Goal: Find specific page/section: Find specific page/section

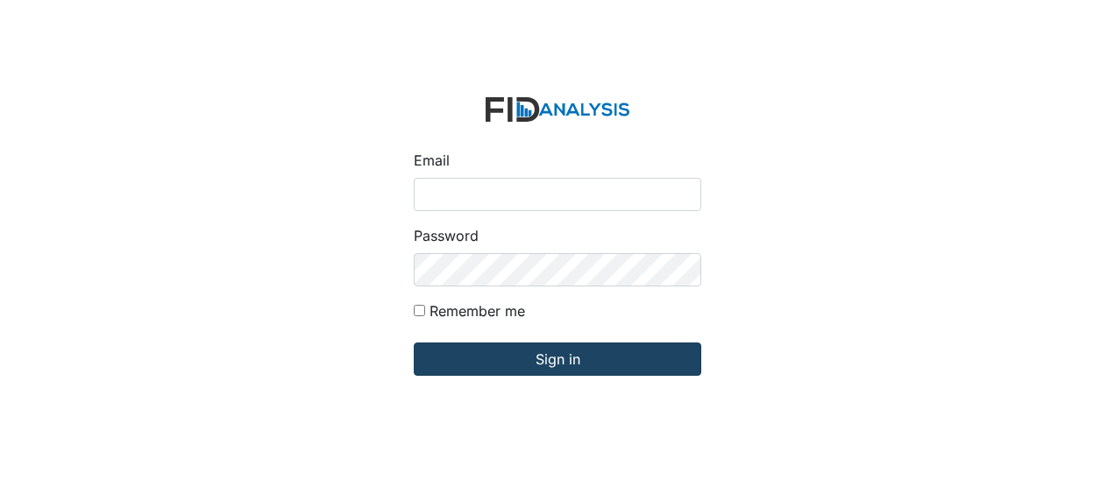
type input "Jbryant@lifeincorporated.com"
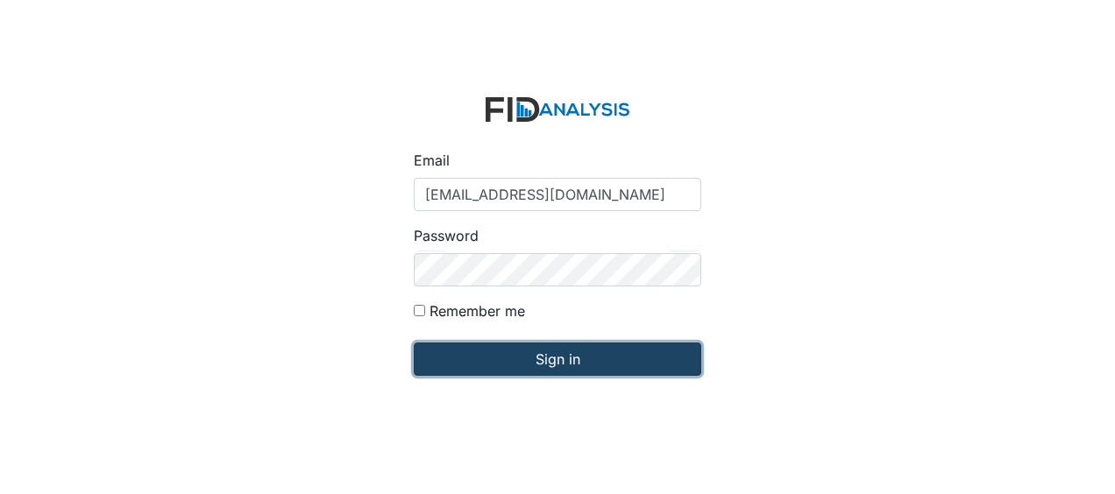
click at [467, 359] on input "Sign in" at bounding box center [557, 359] width 287 height 33
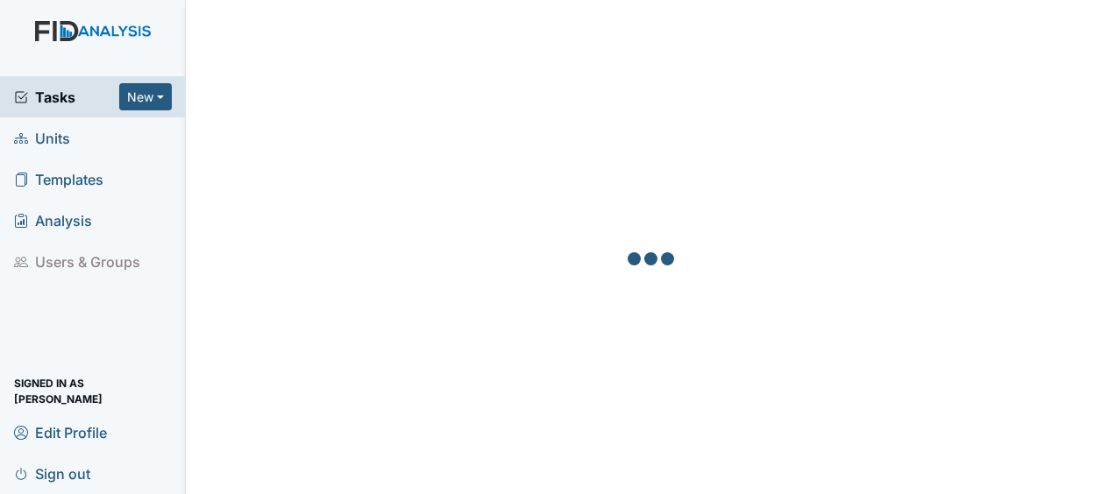
click at [60, 141] on span "Units" at bounding box center [42, 137] width 56 height 27
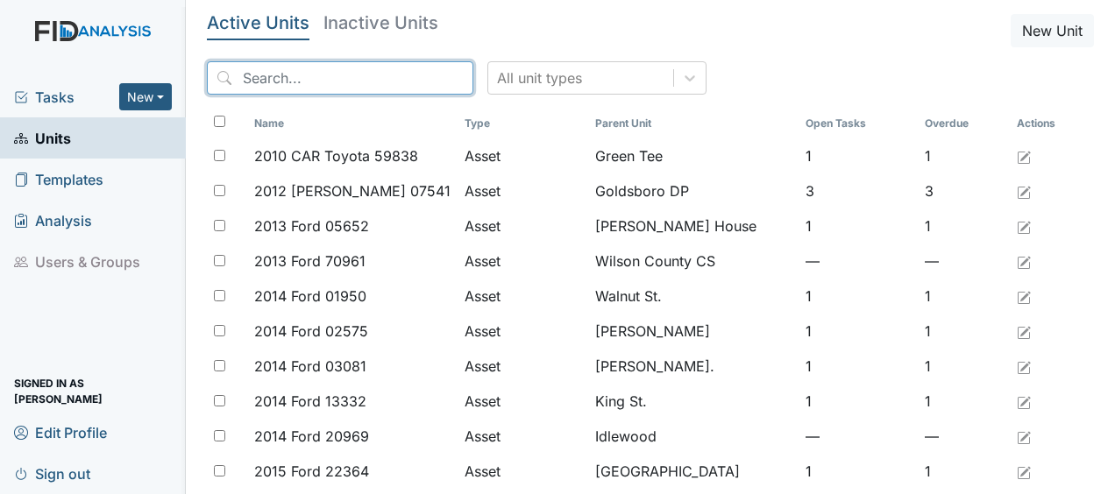
click at [278, 79] on input "search" at bounding box center [340, 77] width 266 height 33
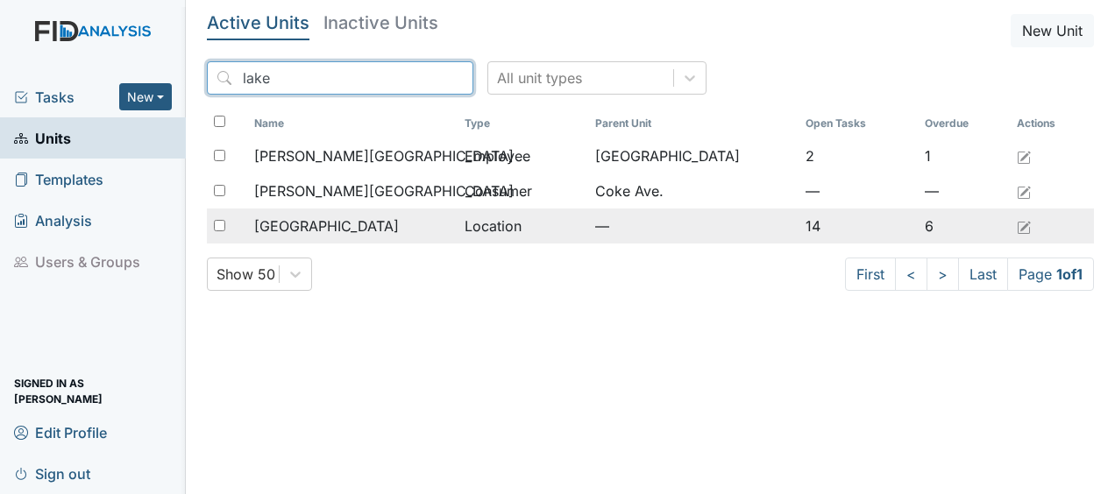
type input "lake"
click at [296, 230] on span "[GEOGRAPHIC_DATA]" at bounding box center [326, 226] width 145 height 21
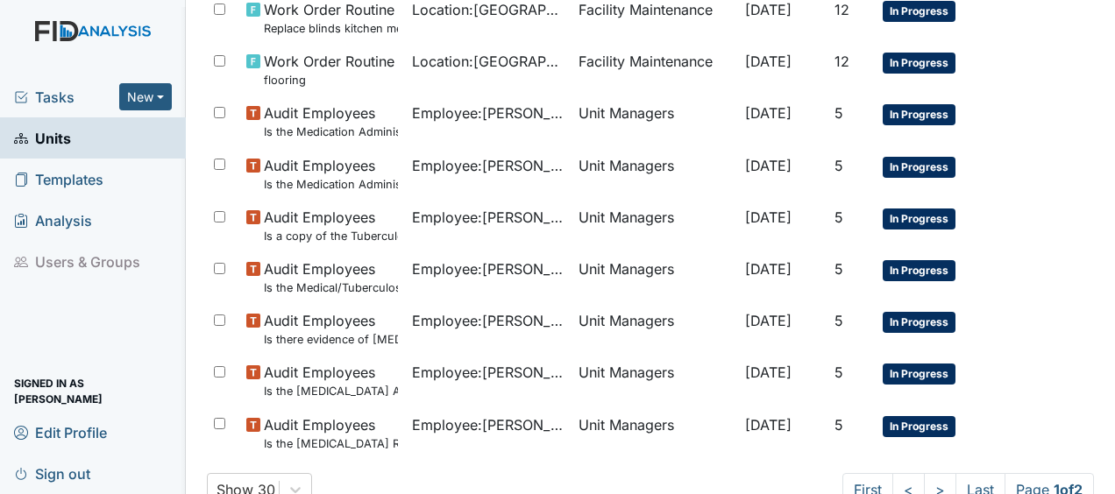
scroll to position [1302, 0]
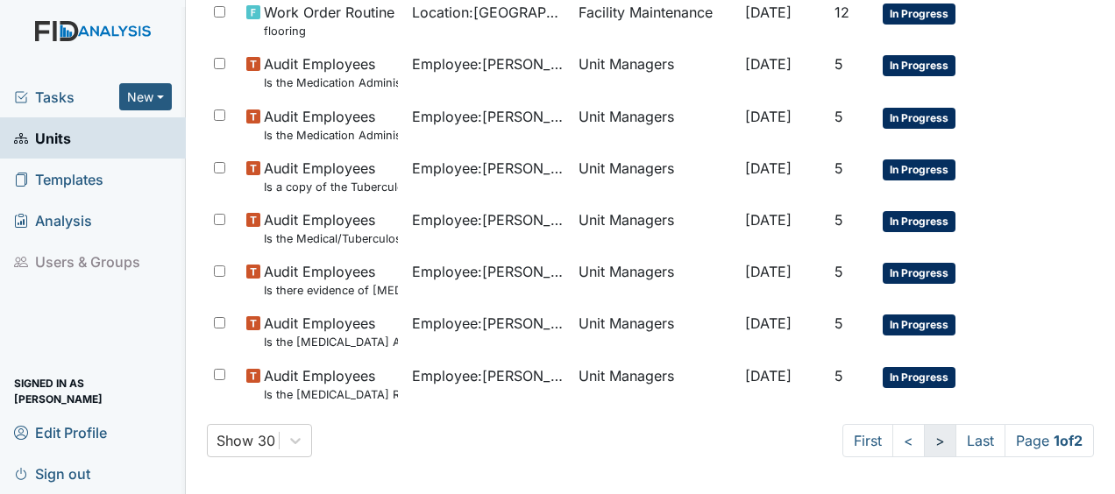
click at [924, 435] on link ">" at bounding box center [940, 440] width 32 height 33
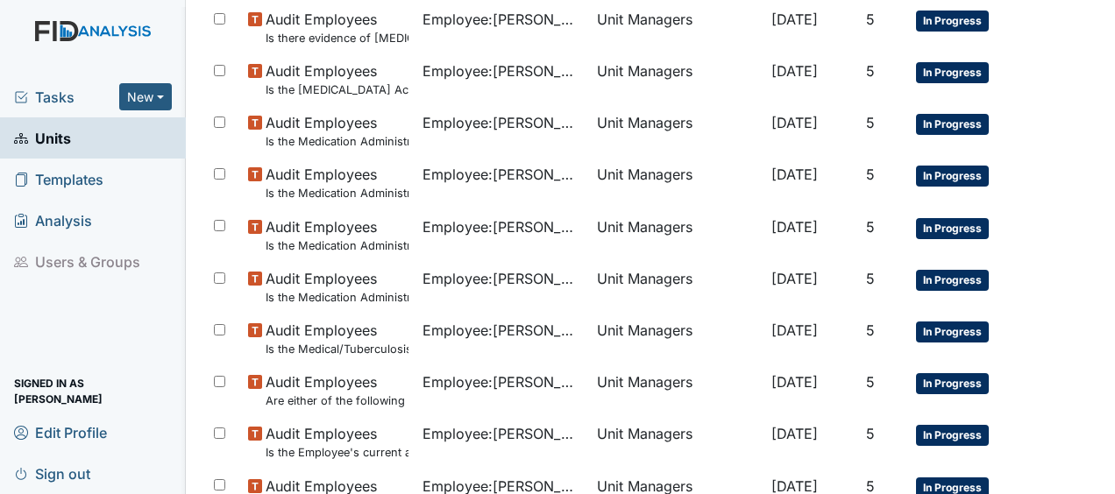
scroll to position [747, 0]
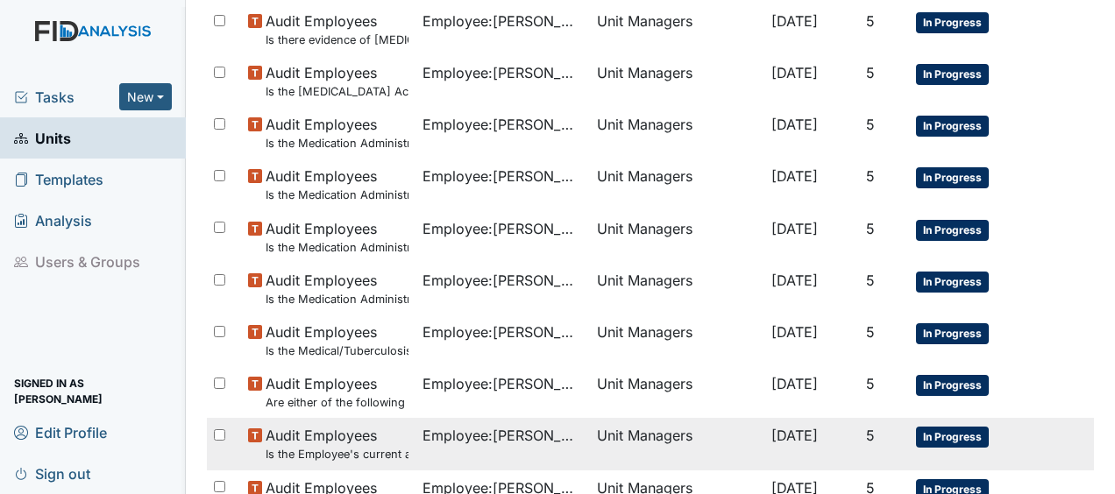
click at [903, 443] on td "5" at bounding box center [884, 444] width 50 height 52
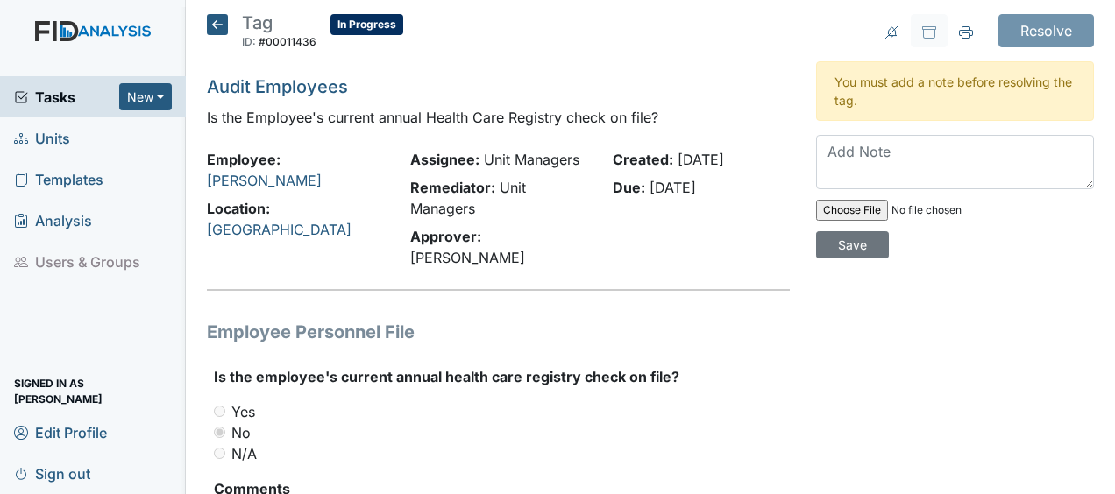
click at [221, 26] on icon at bounding box center [217, 24] width 21 height 21
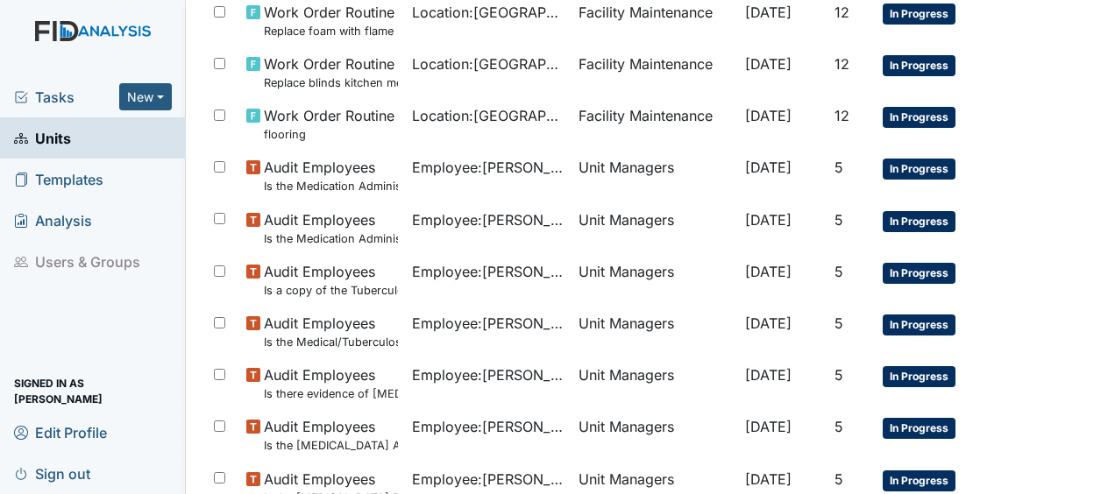
scroll to position [1302, 0]
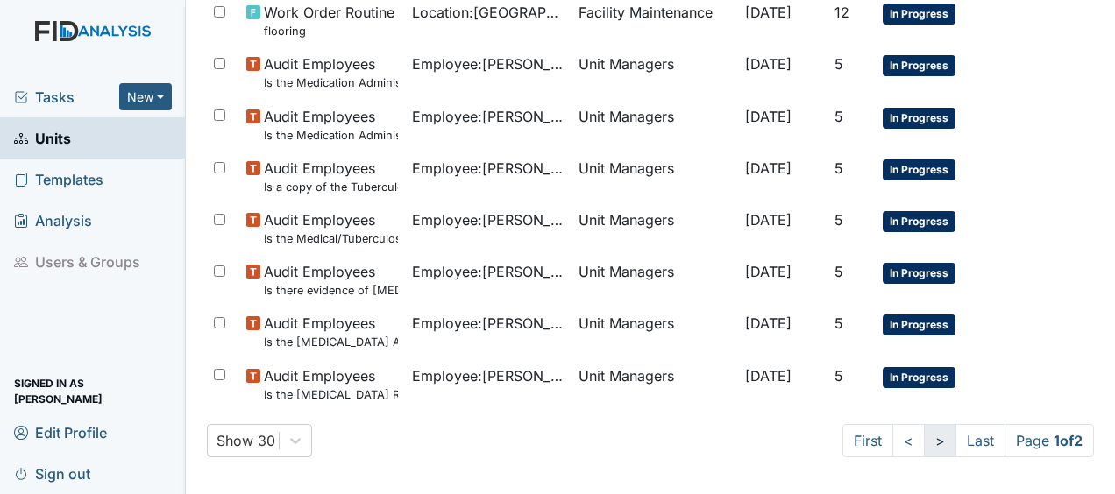
click at [926, 441] on link ">" at bounding box center [940, 440] width 32 height 33
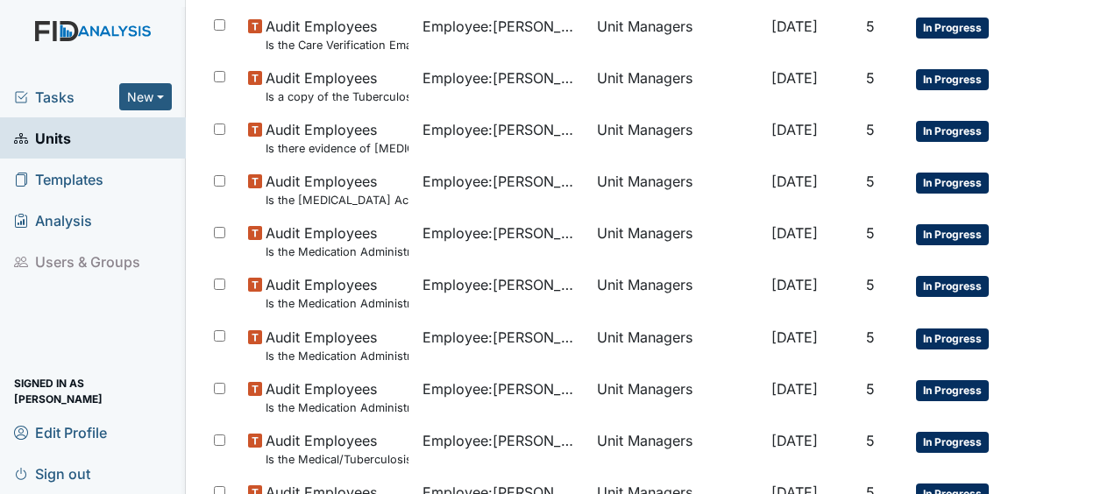
scroll to position [1018, 0]
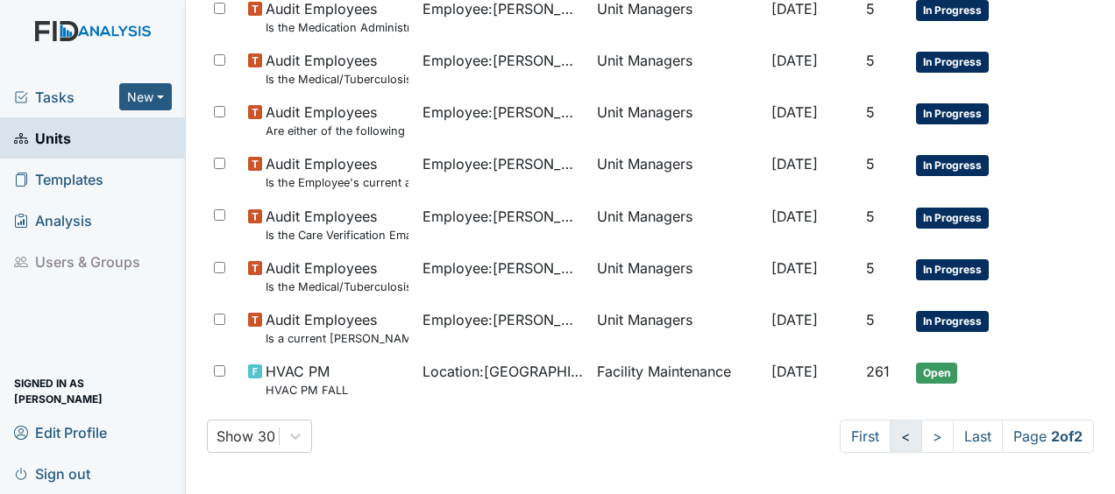
click at [890, 440] on link "<" at bounding box center [906, 436] width 32 height 33
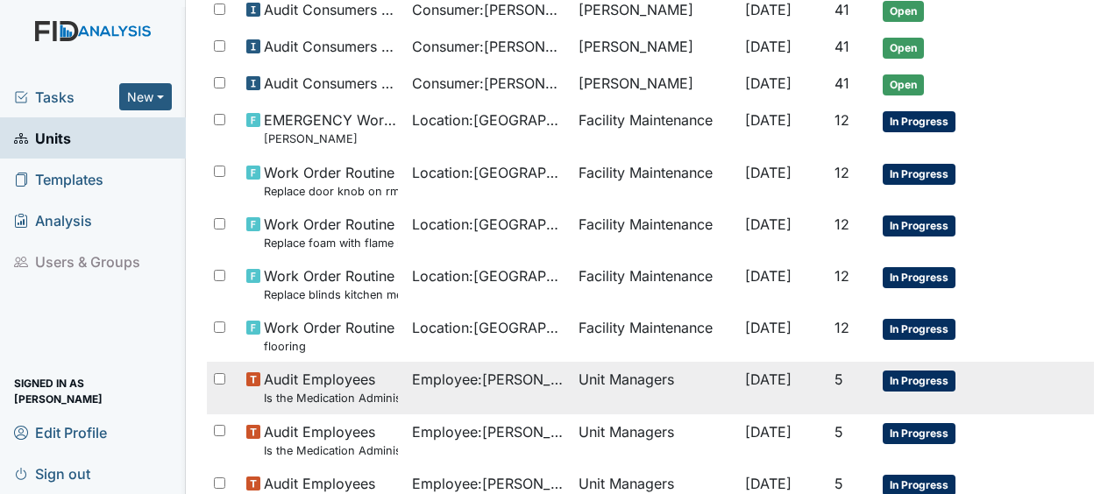
scroll to position [985, 0]
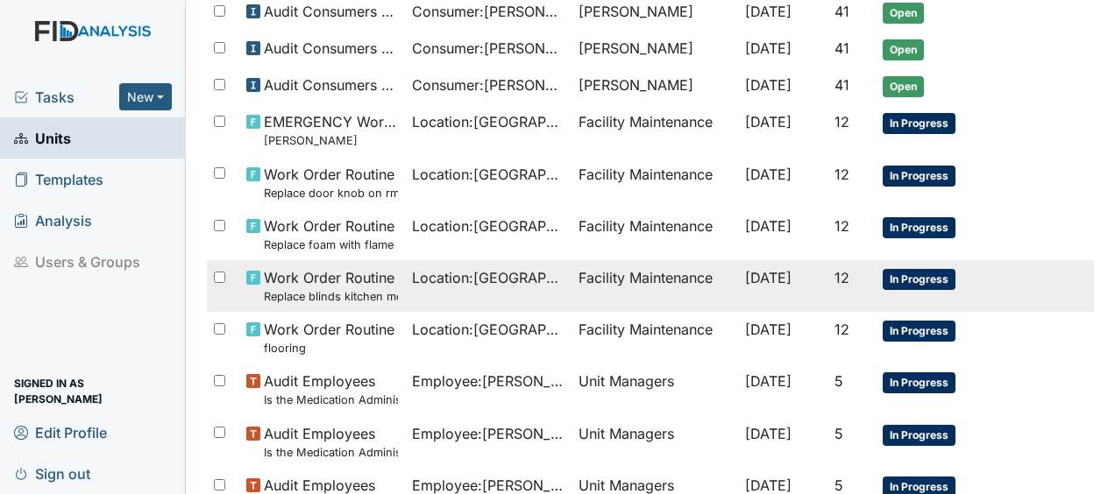
click at [524, 272] on span "Location : [GEOGRAPHIC_DATA]" at bounding box center [488, 277] width 153 height 21
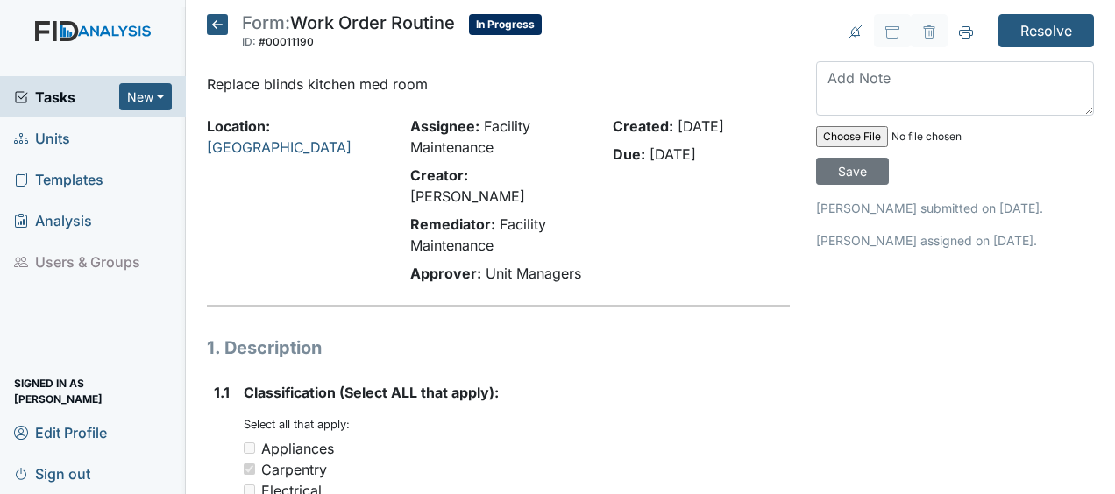
click at [224, 27] on icon at bounding box center [217, 24] width 21 height 21
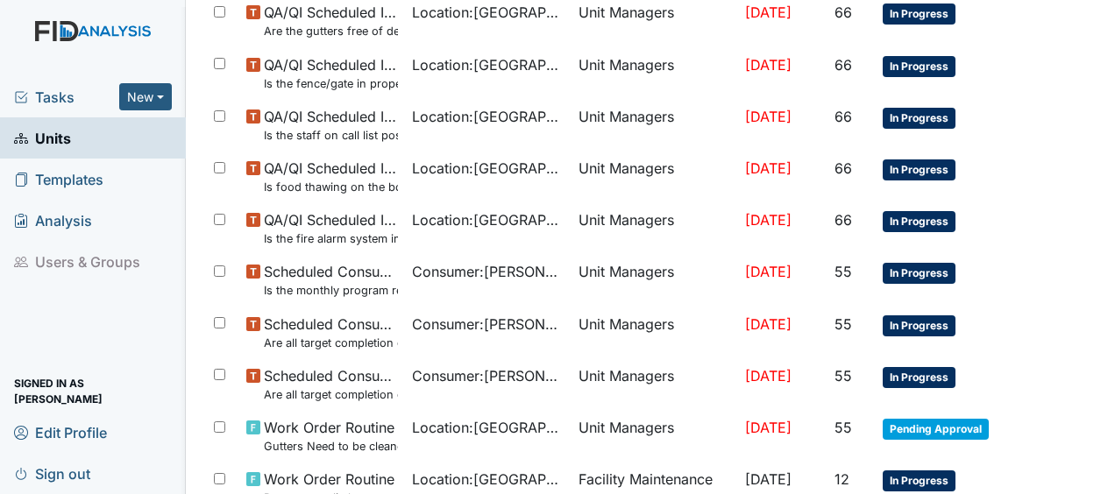
scroll to position [333, 0]
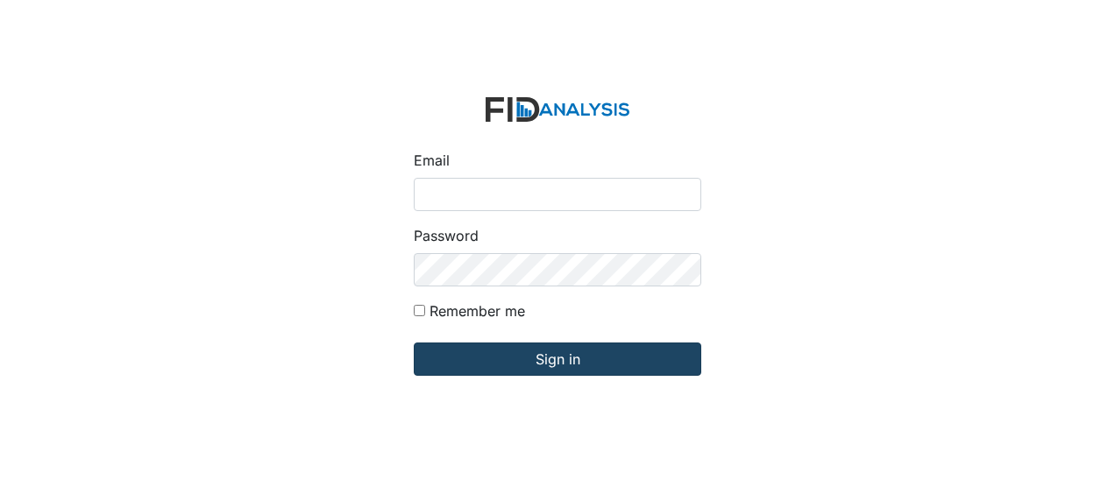
type input "Jbryant@lifeincorporated.com"
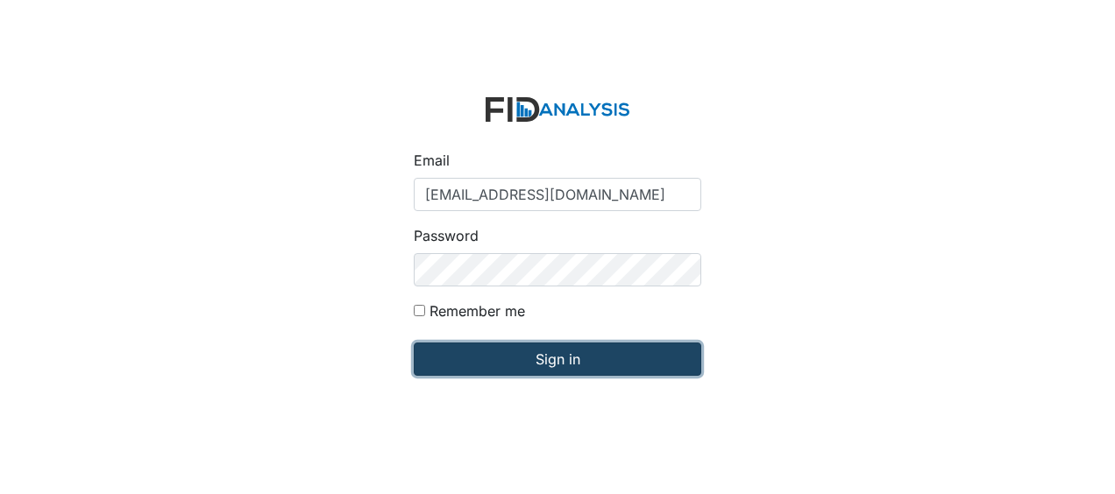
click at [491, 360] on input "Sign in" at bounding box center [557, 359] width 287 height 33
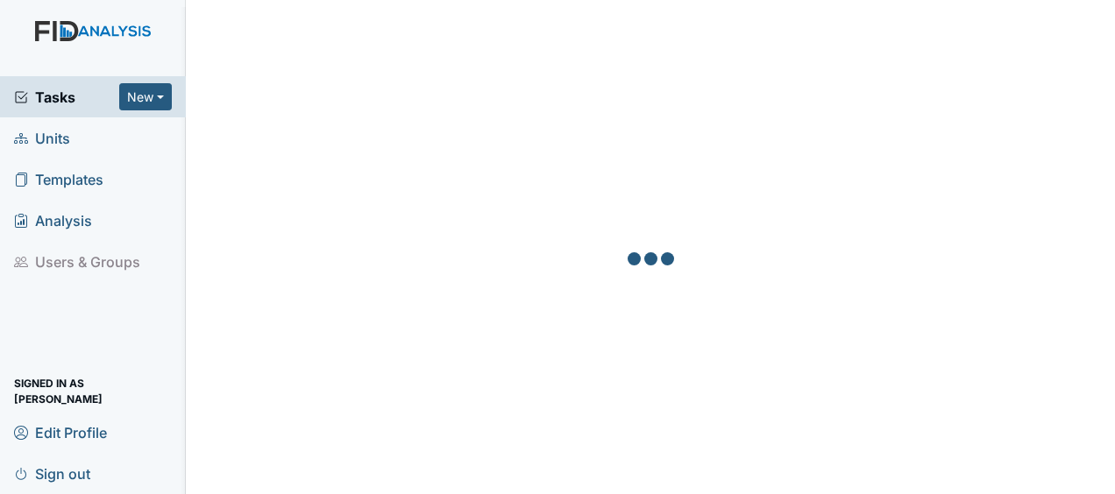
click at [90, 142] on link "Units" at bounding box center [93, 137] width 186 height 41
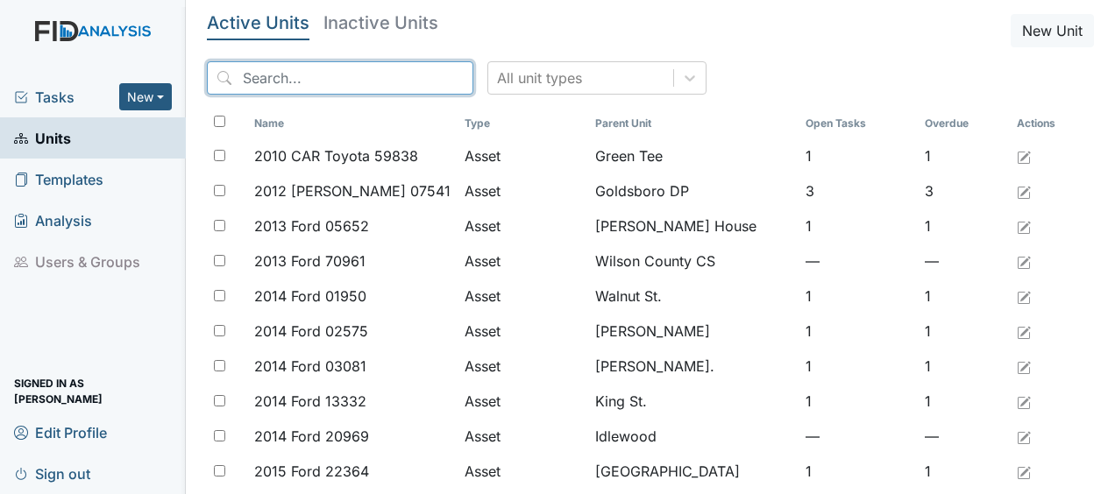
click at [334, 84] on input "search" at bounding box center [340, 77] width 266 height 33
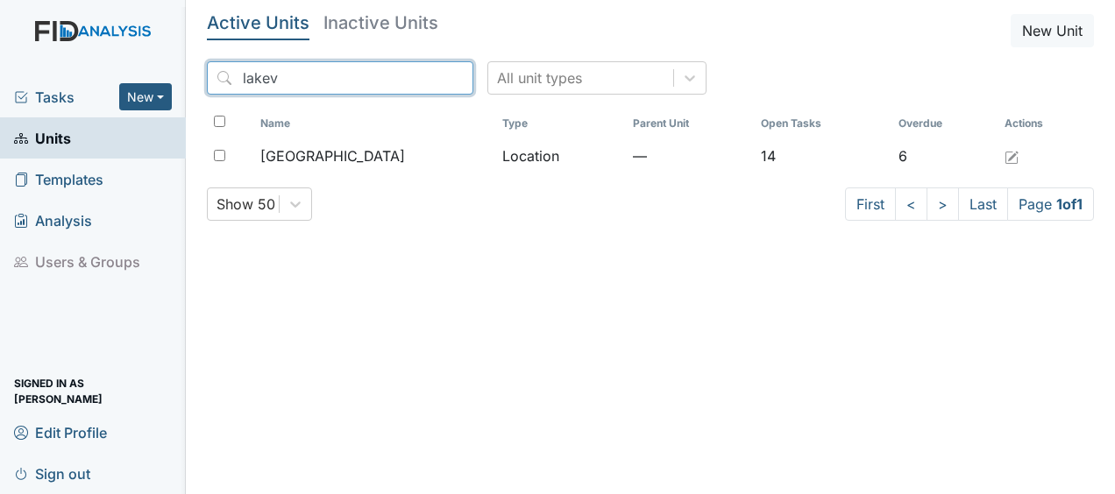
type input "lakev"
drag, startPoint x: 300, startPoint y: 84, endPoint x: 672, endPoint y: 291, distance: 426.1
click at [672, 291] on main "Active Units Inactive Units [GEOGRAPHIC_DATA] lakev All unit types Name Type Pa…" at bounding box center [650, 247] width 929 height 494
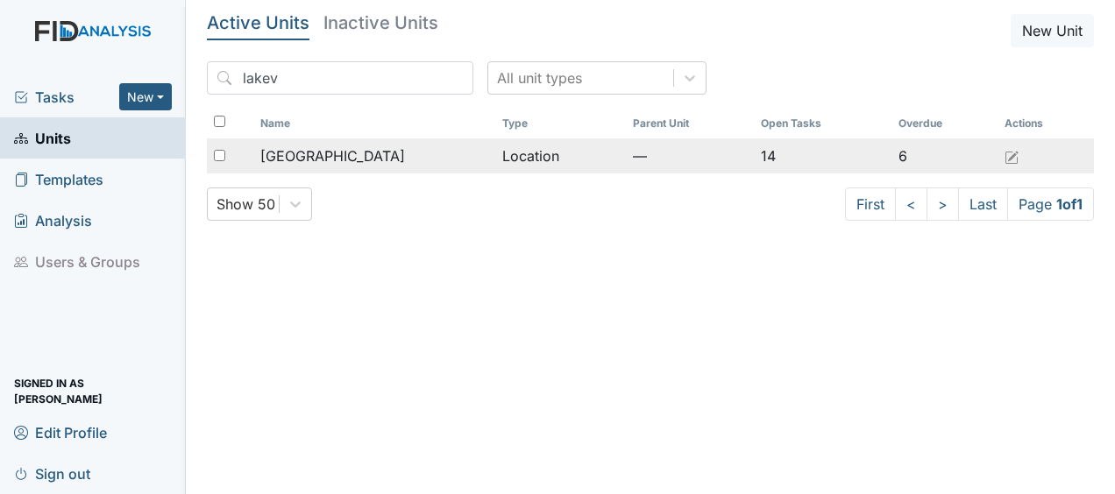
click at [307, 153] on span "[GEOGRAPHIC_DATA]" at bounding box center [332, 155] width 145 height 21
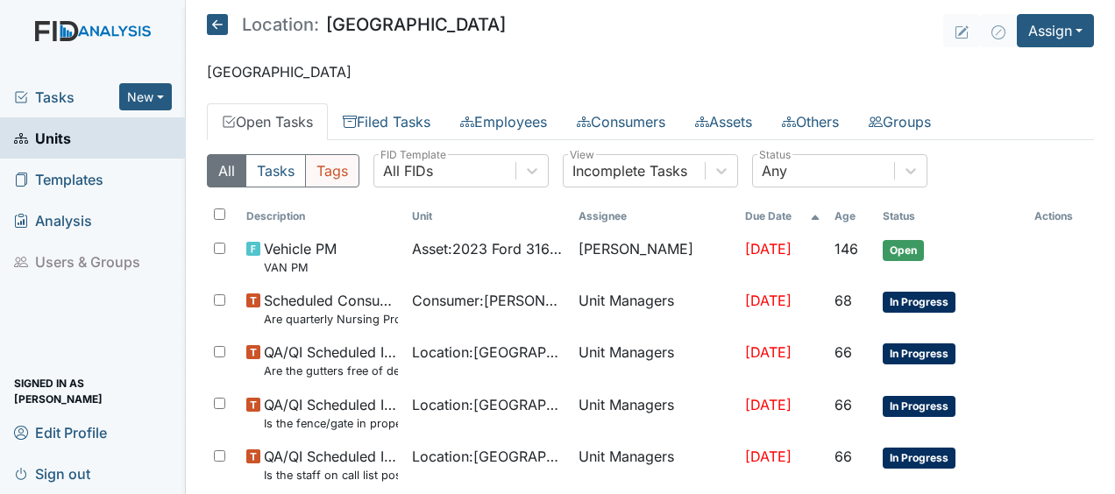
drag, startPoint x: 0, startPoint y: 0, endPoint x: 307, endPoint y: 153, distance: 343.0
click at [307, 154] on button "Tags" at bounding box center [332, 170] width 54 height 33
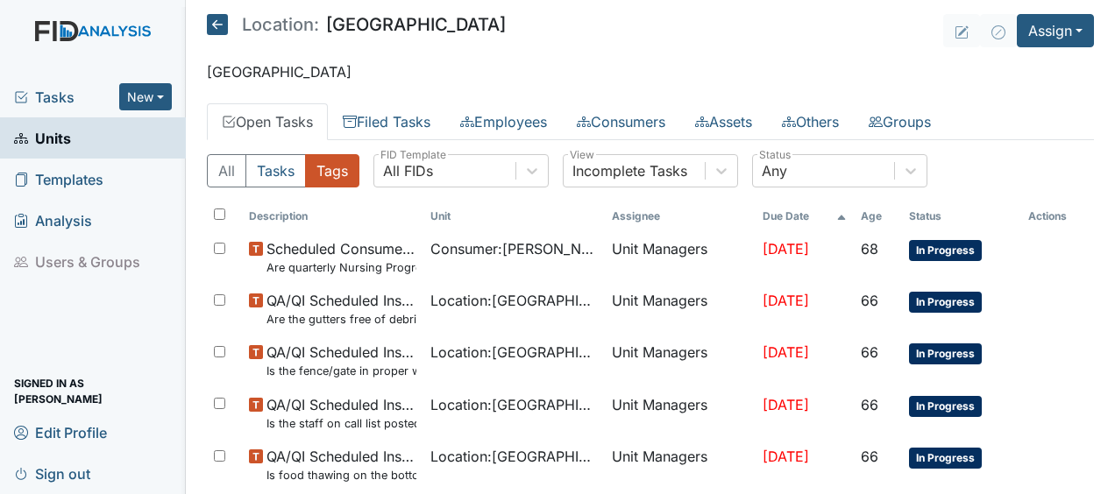
scroll to position [12, 0]
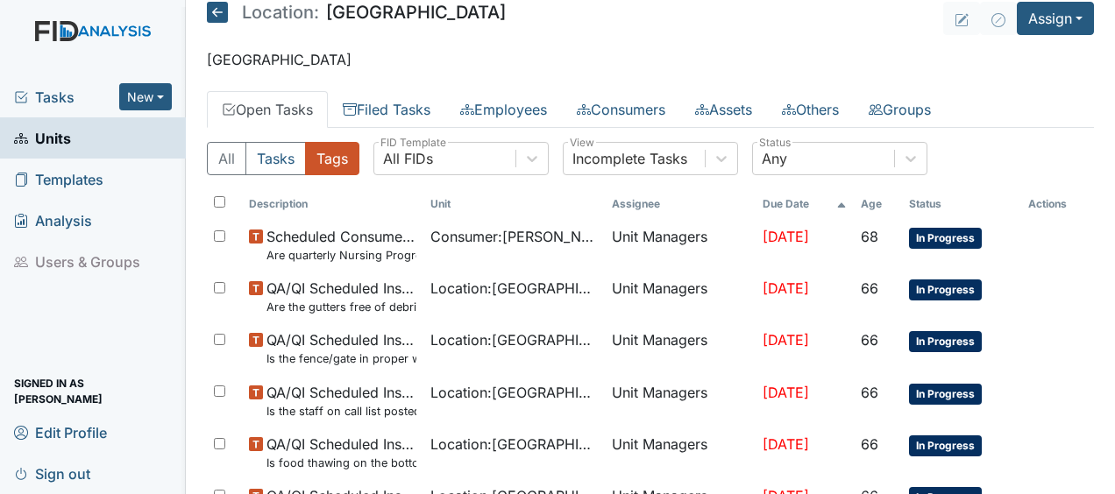
click at [217, 15] on icon at bounding box center [217, 12] width 21 height 21
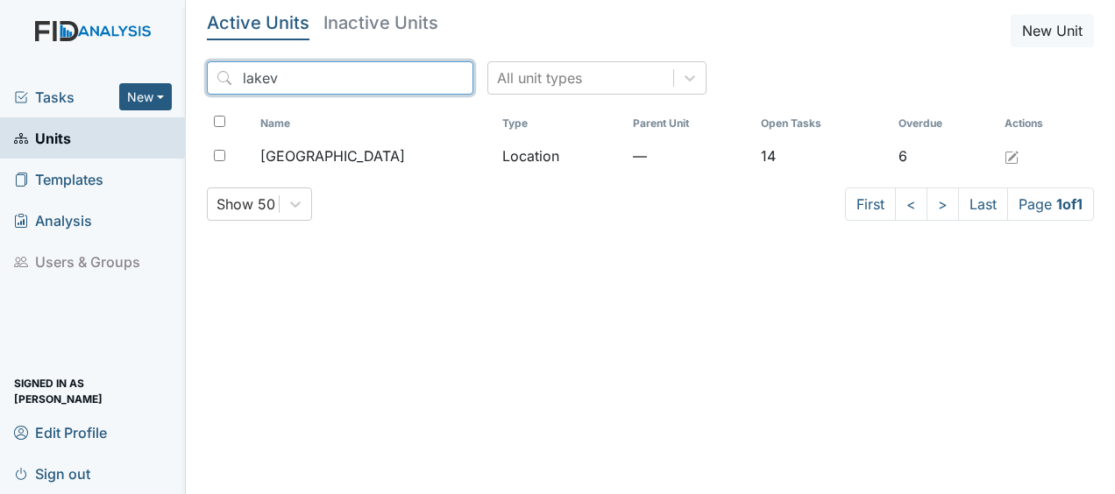
click at [422, 79] on input "lakev" at bounding box center [340, 77] width 266 height 33
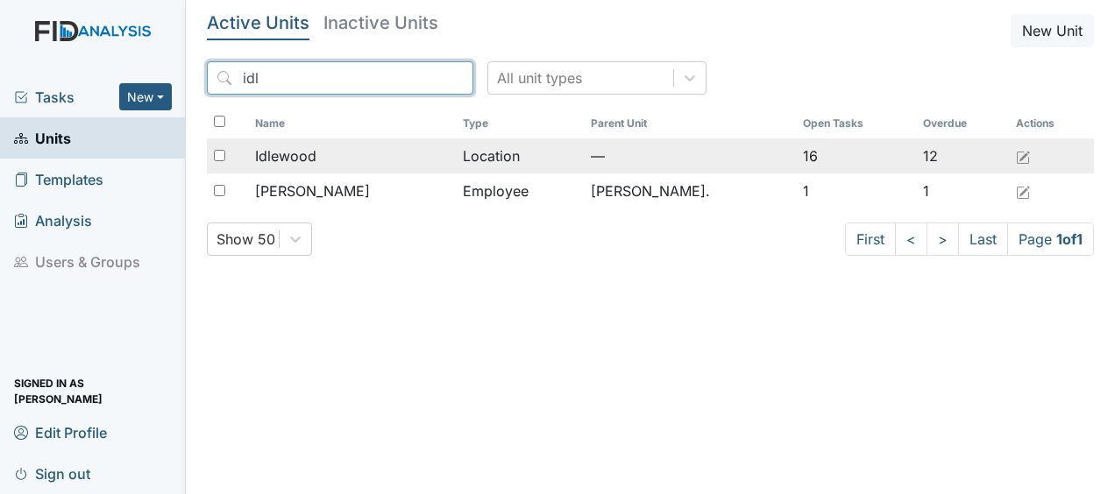
type input "idl"
click at [316, 159] on span "Idlewood" at bounding box center [285, 155] width 61 height 21
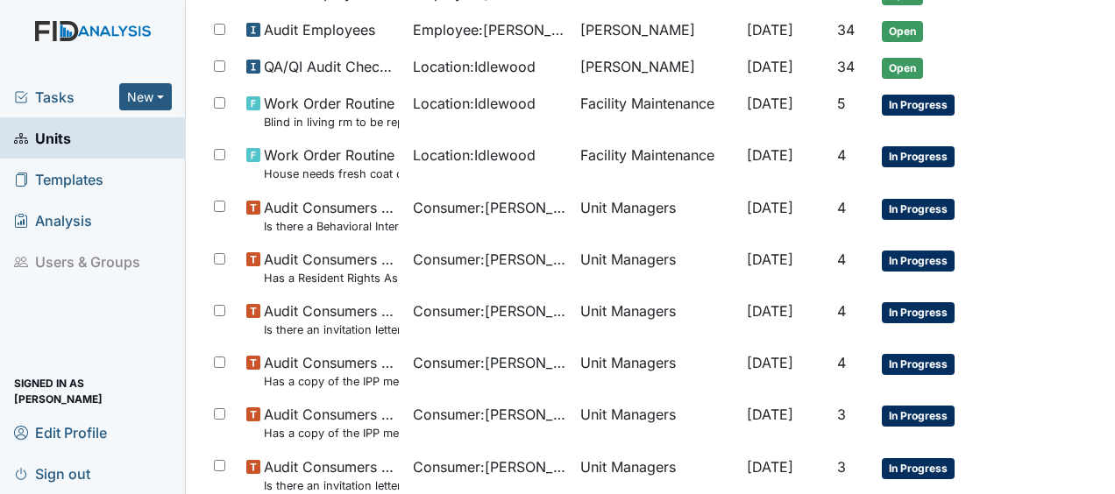
scroll to position [989, 0]
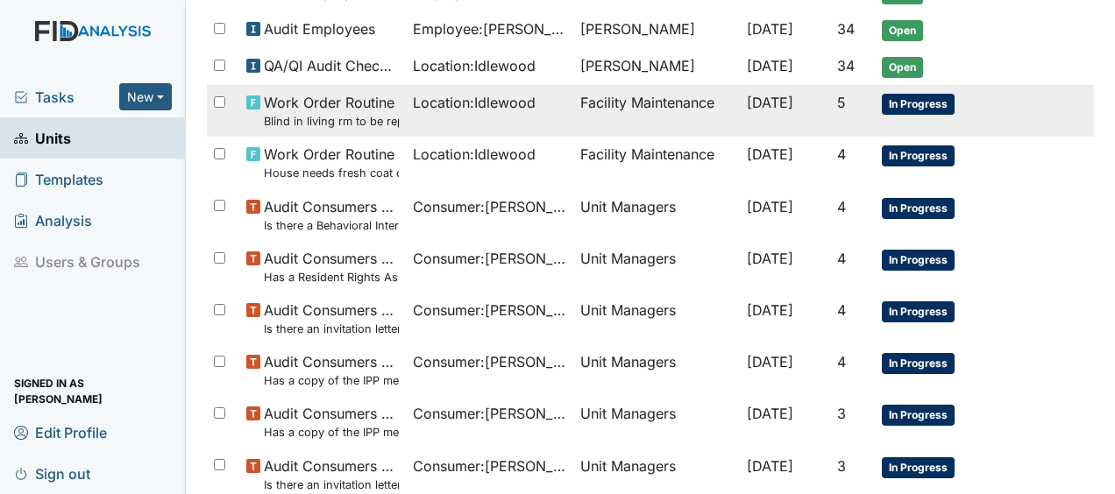
click at [328, 100] on span "Work Order Routine Blind in living rm to be replaced closest to front door" at bounding box center [331, 111] width 135 height 38
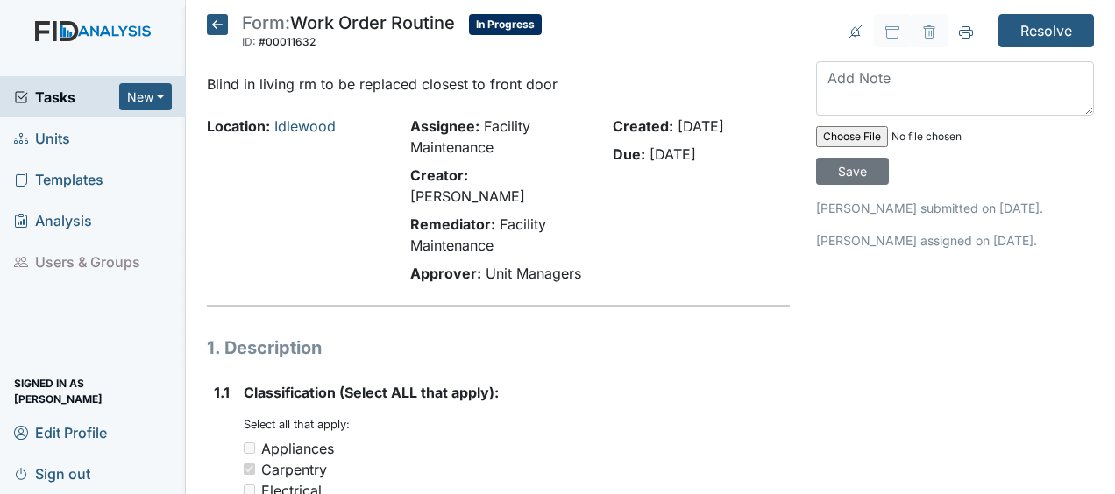
click at [215, 23] on icon at bounding box center [217, 24] width 21 height 21
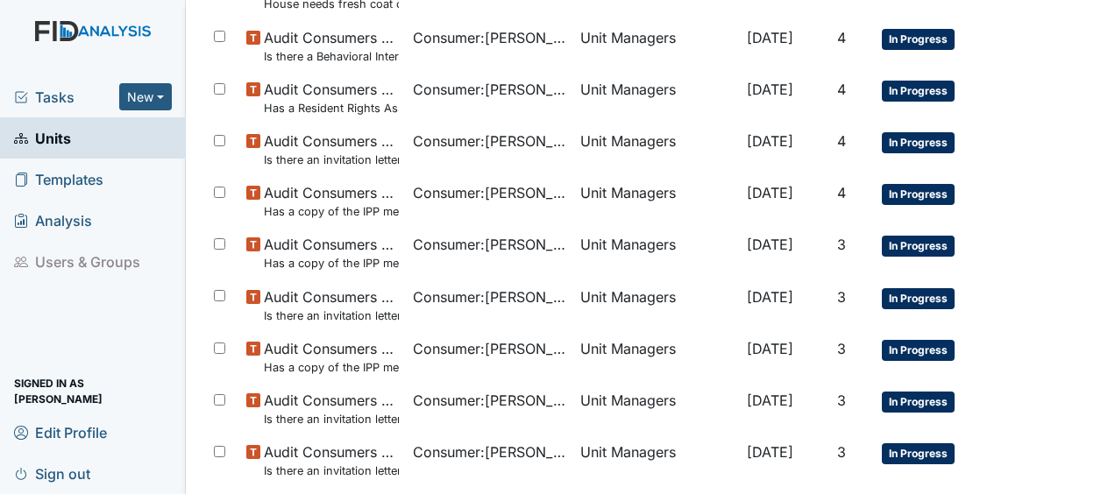
scroll to position [1287, 0]
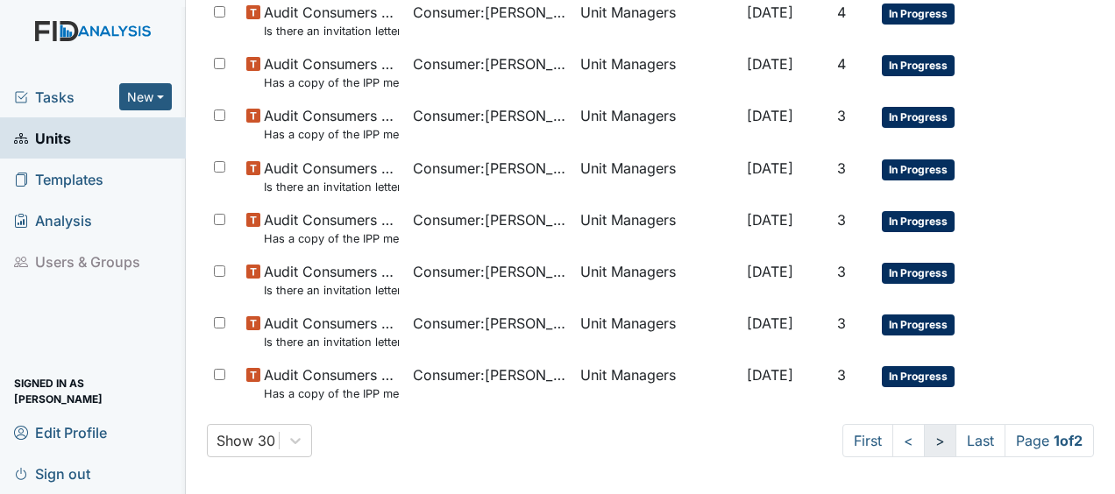
click at [924, 438] on link ">" at bounding box center [940, 440] width 32 height 33
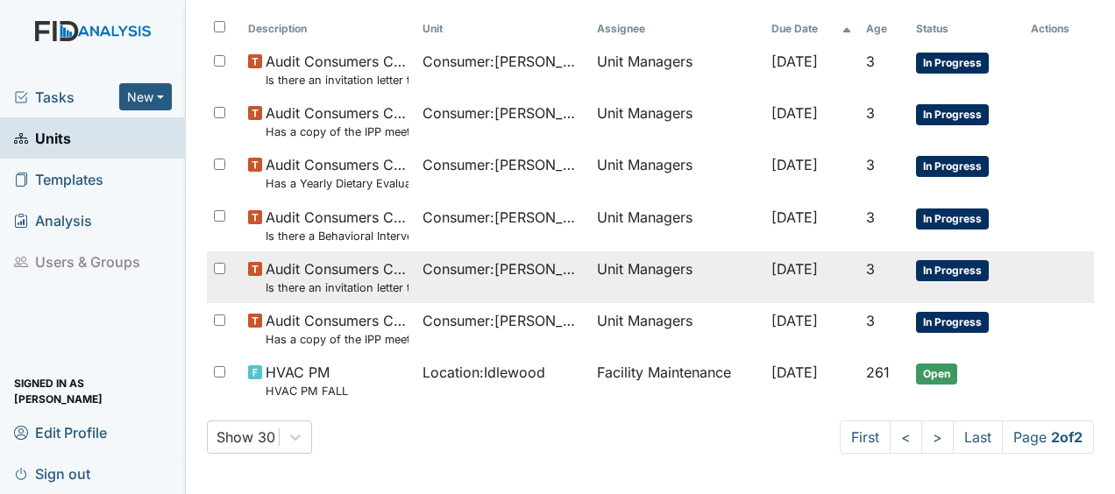
scroll to position [188, 0]
